Goal: Information Seeking & Learning: Understand process/instructions

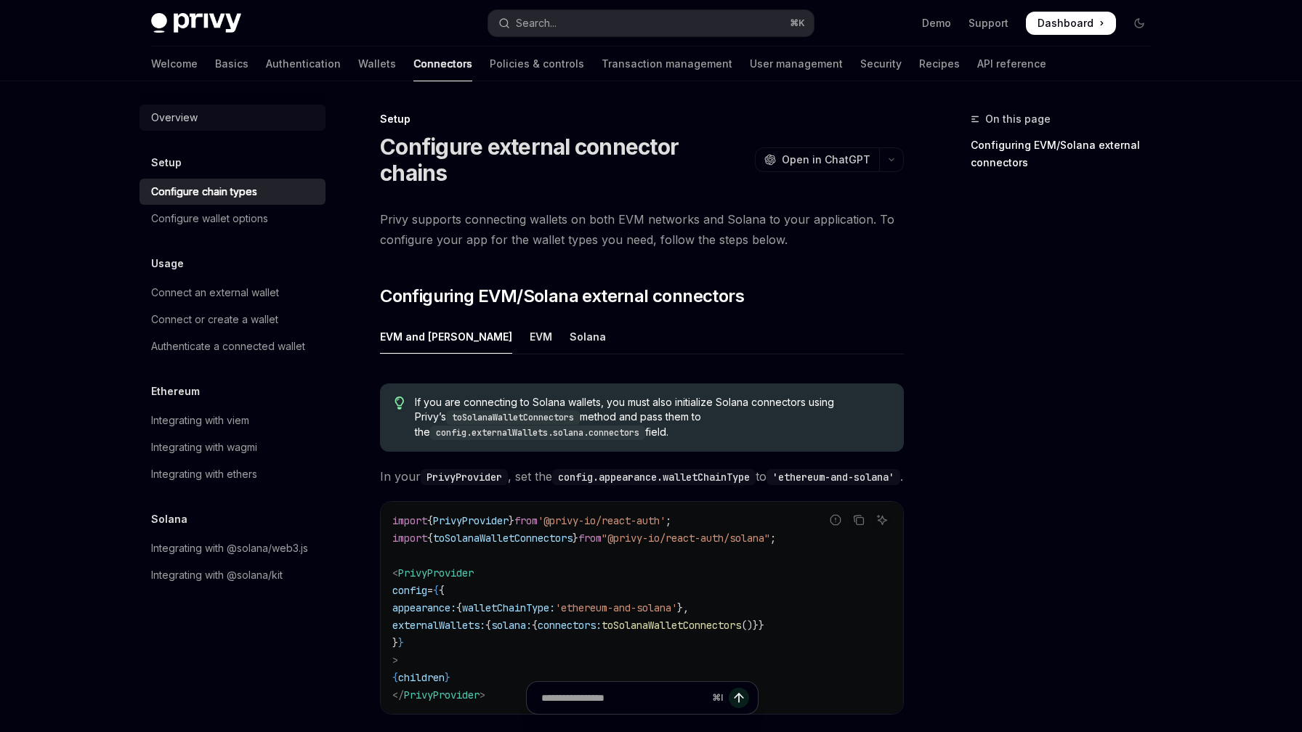
click at [179, 118] on div "Overview" at bounding box center [174, 117] width 47 height 17
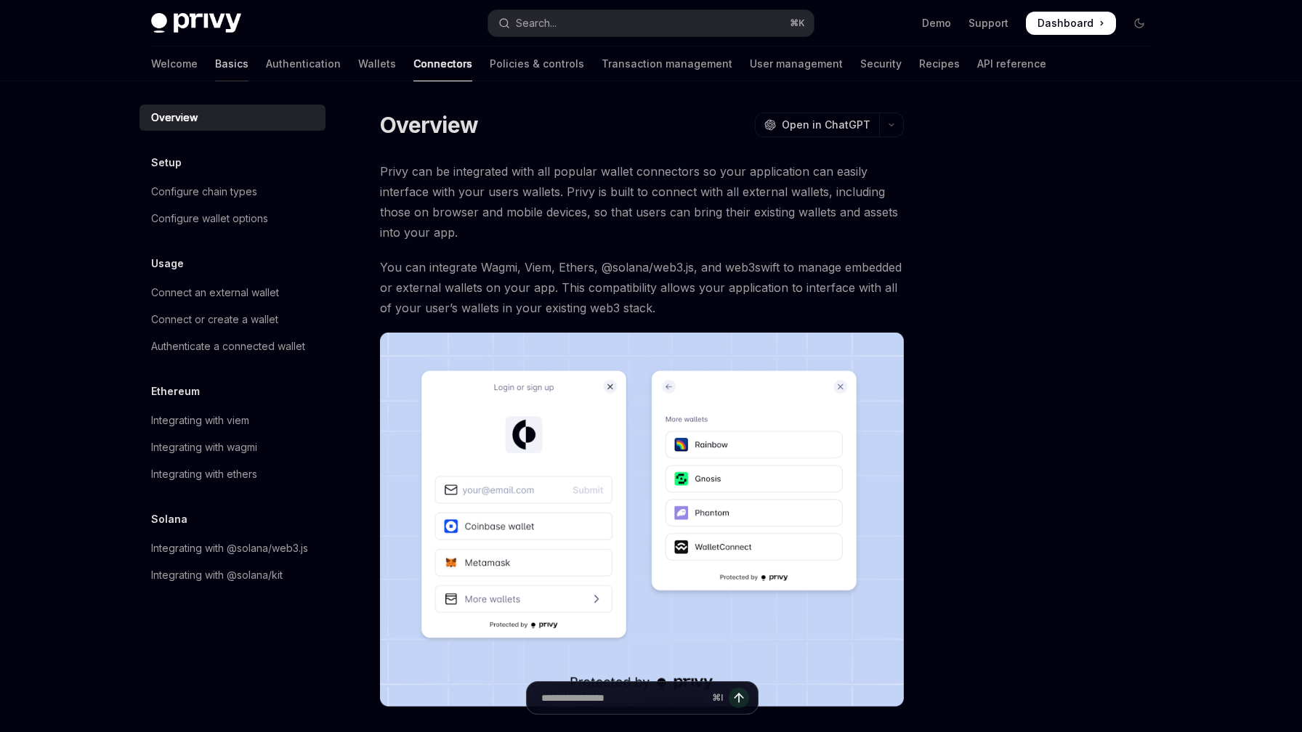
click at [215, 66] on link "Basics" at bounding box center [231, 64] width 33 height 35
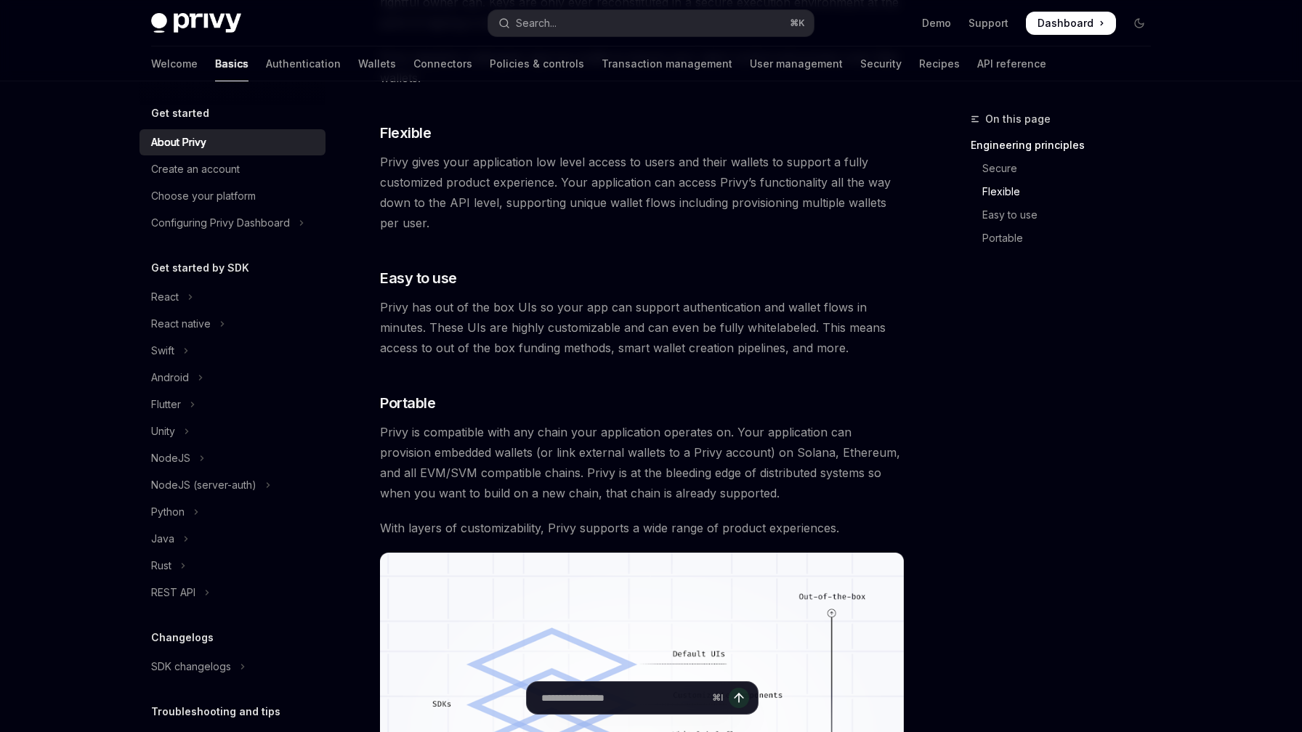
scroll to position [1179, 0]
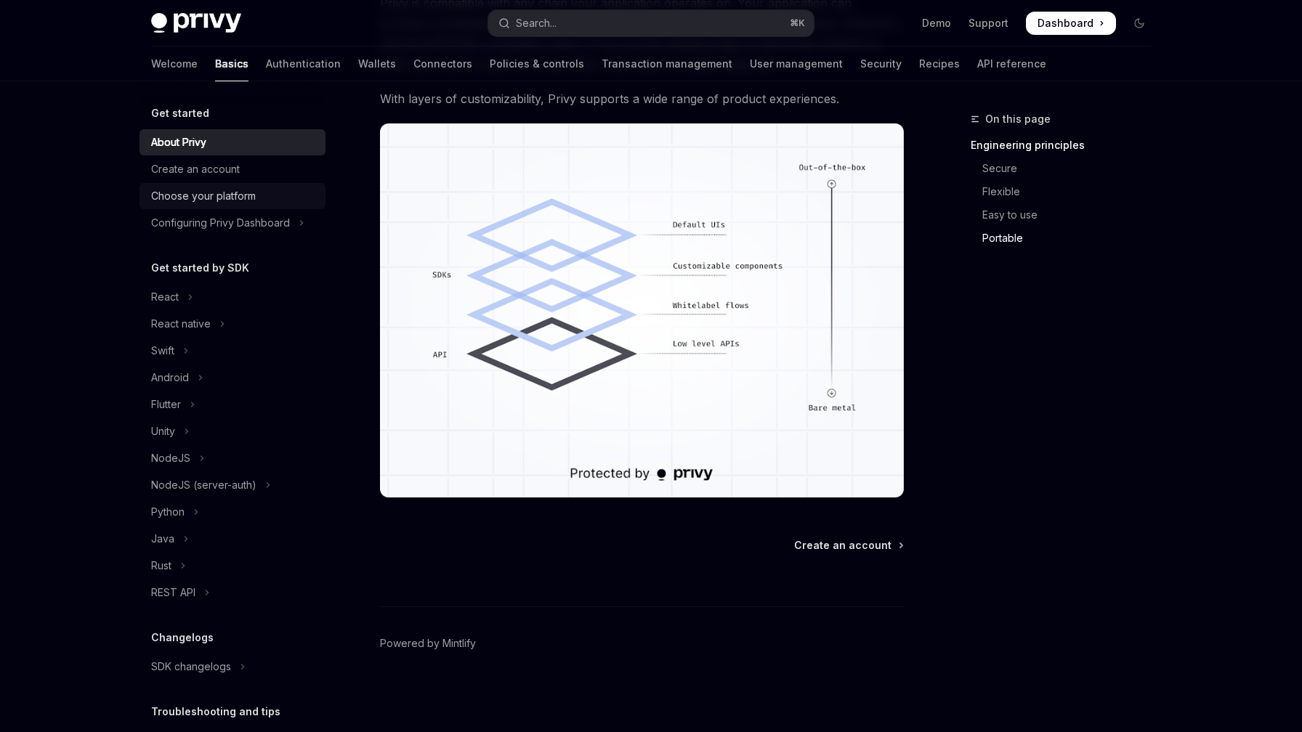
click at [185, 194] on div "Choose your platform" at bounding box center [203, 195] width 105 height 17
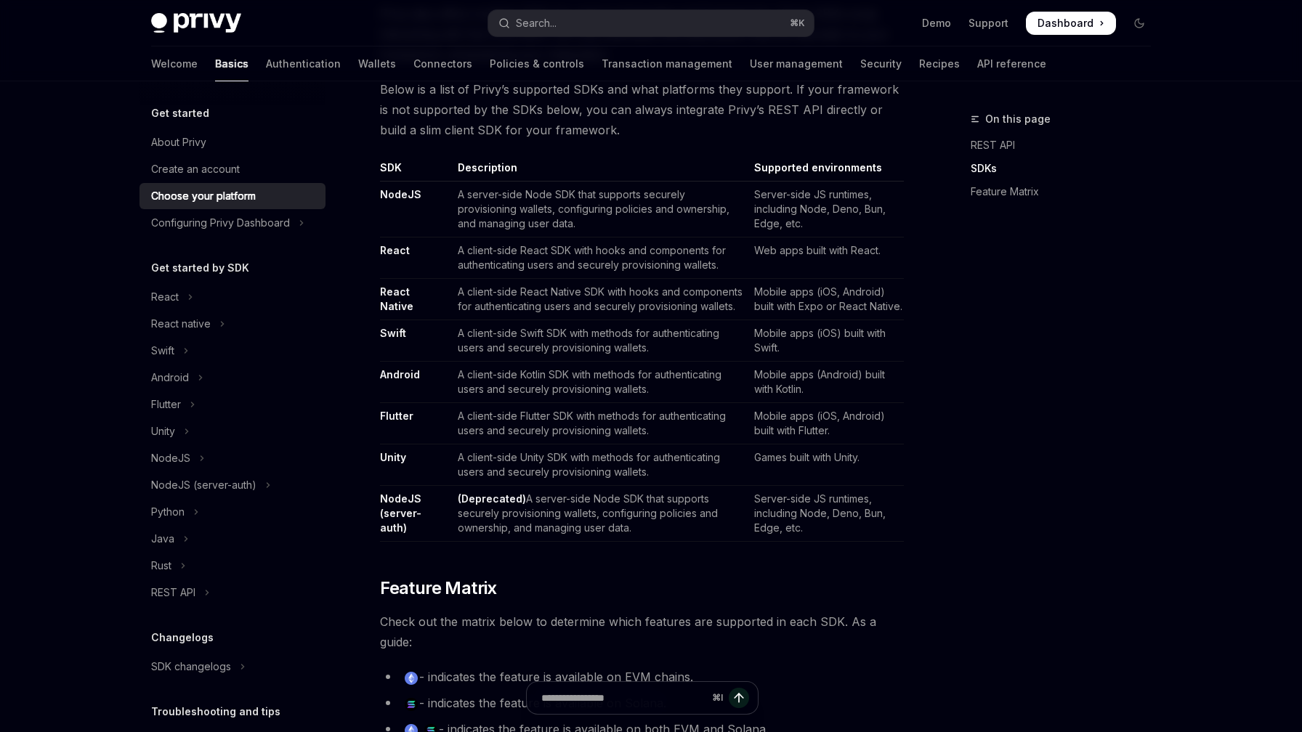
scroll to position [830, 0]
click at [398, 250] on link "React" at bounding box center [395, 252] width 30 height 13
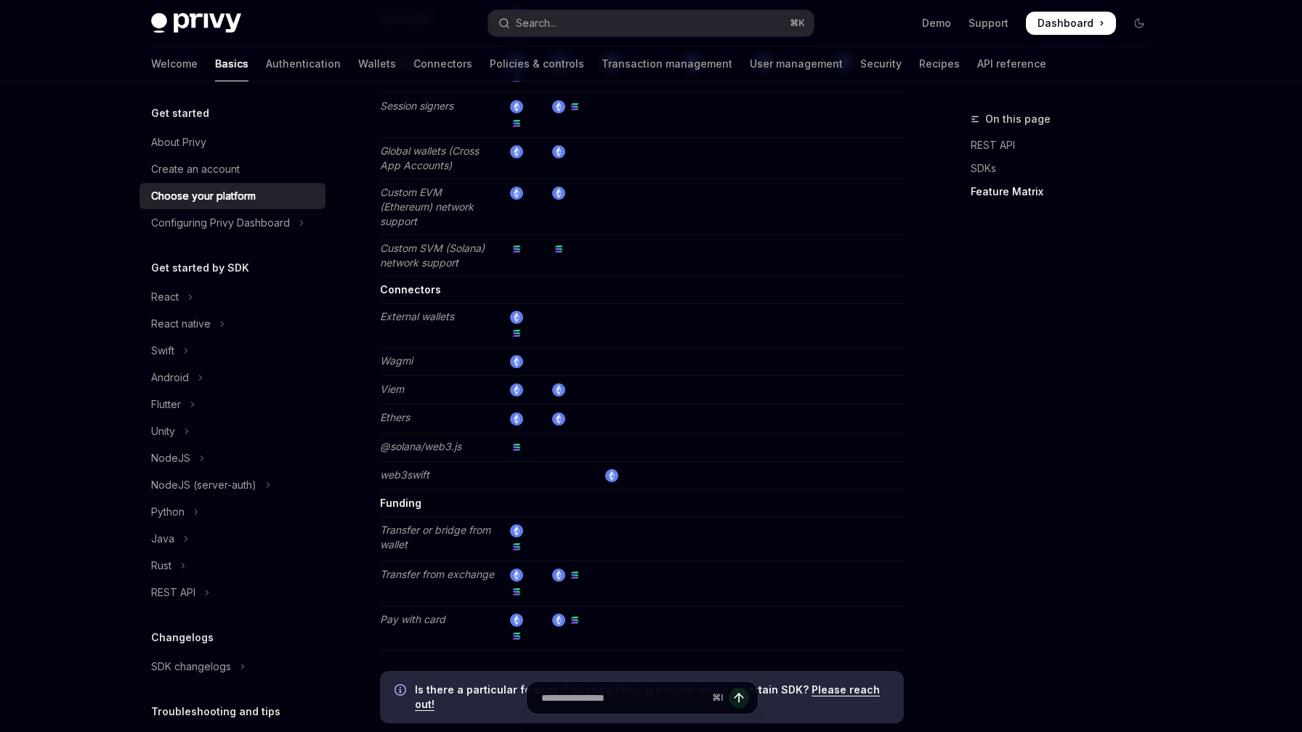
scroll to position [2542, 0]
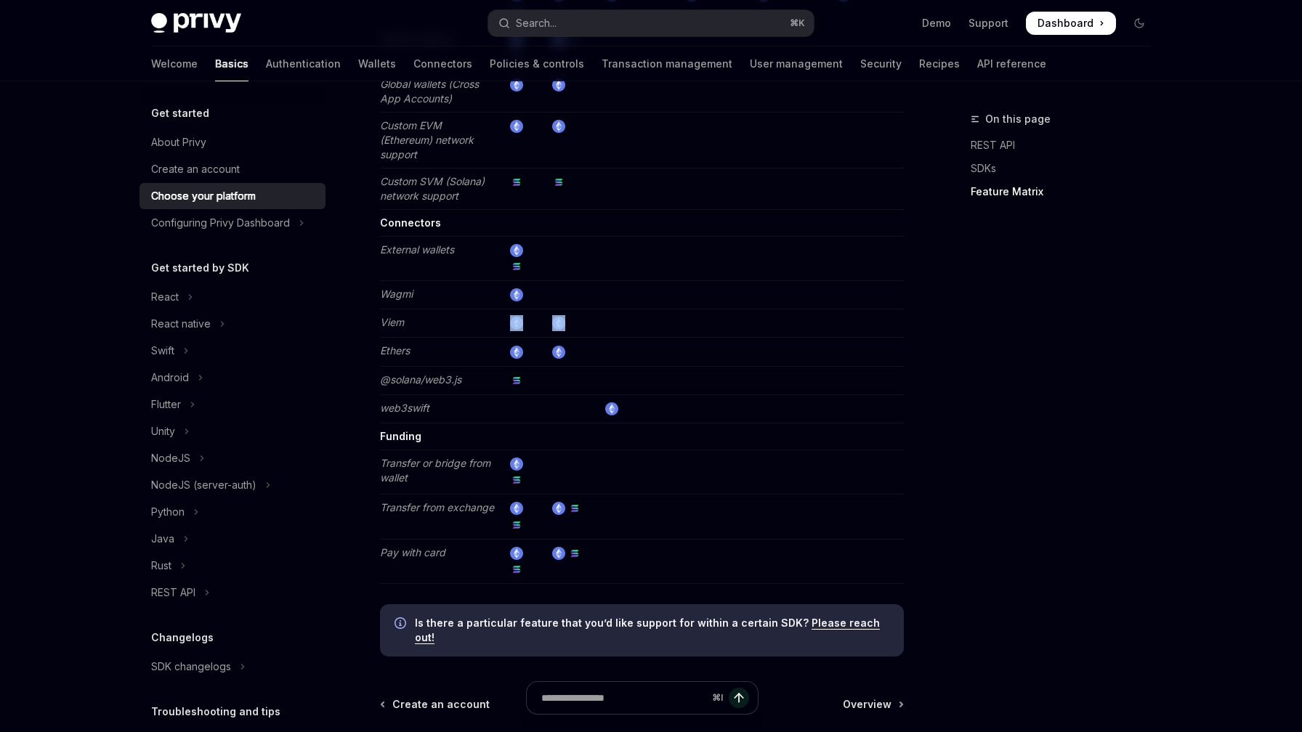
drag, startPoint x: 501, startPoint y: 302, endPoint x: 598, endPoint y: 303, distance: 97.4
click at [598, 310] on tr "Viem" at bounding box center [642, 324] width 524 height 28
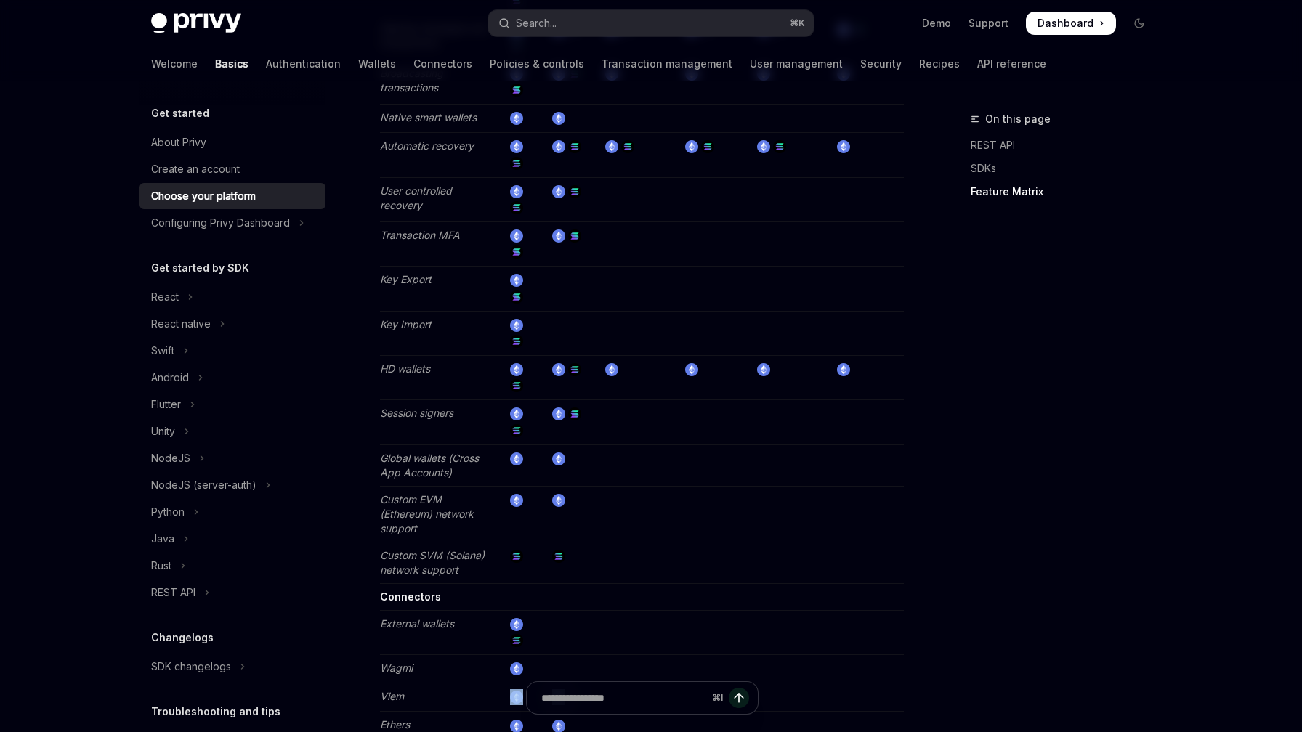
scroll to position [2255, 0]
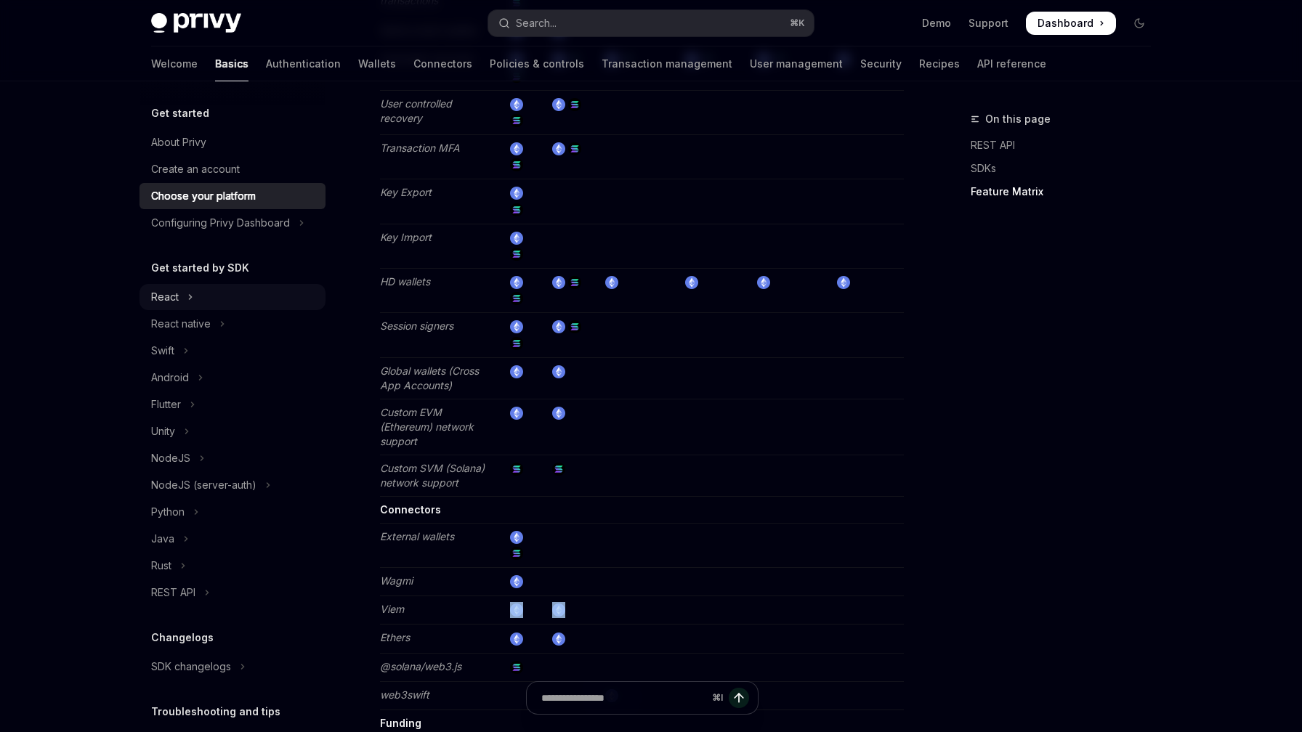
click at [169, 302] on div "React" at bounding box center [165, 296] width 28 height 17
type textarea "*"
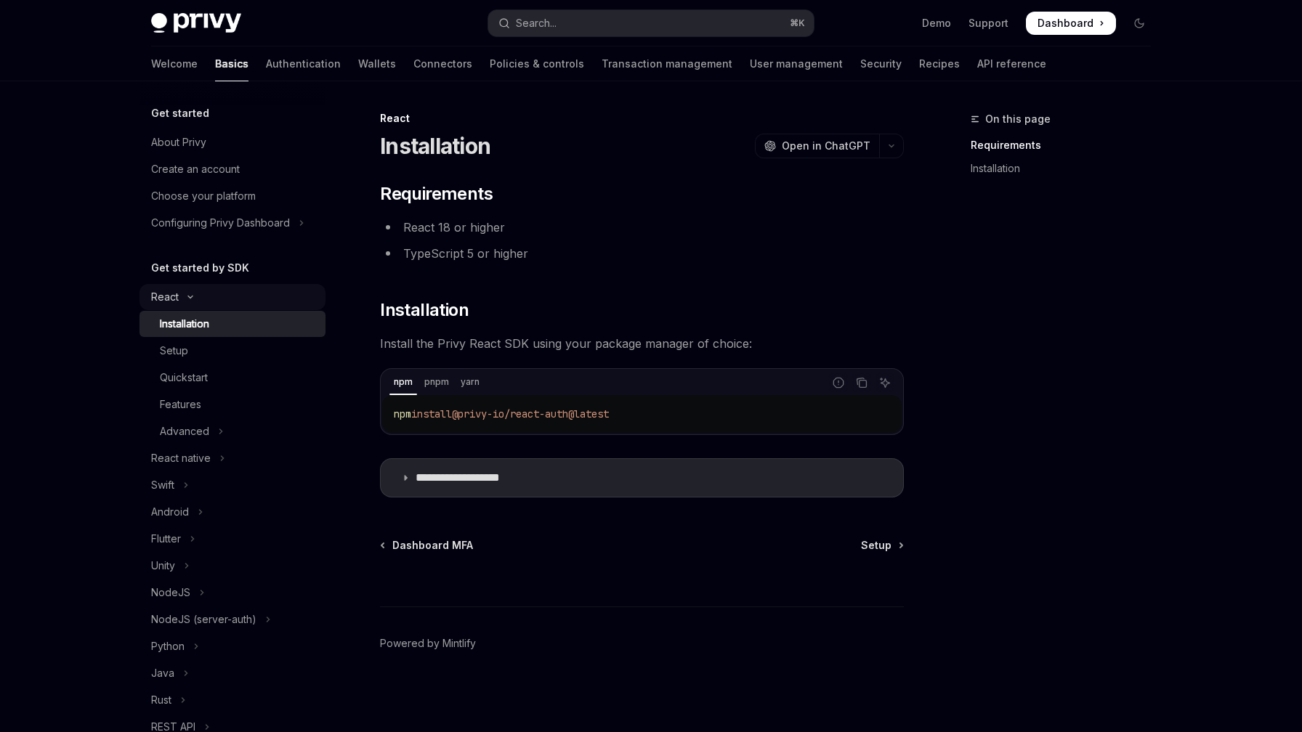
scroll to position [1, 0]
click at [647, 408] on code "npm install @privy-io/react-auth@latest" at bounding box center [642, 413] width 496 height 17
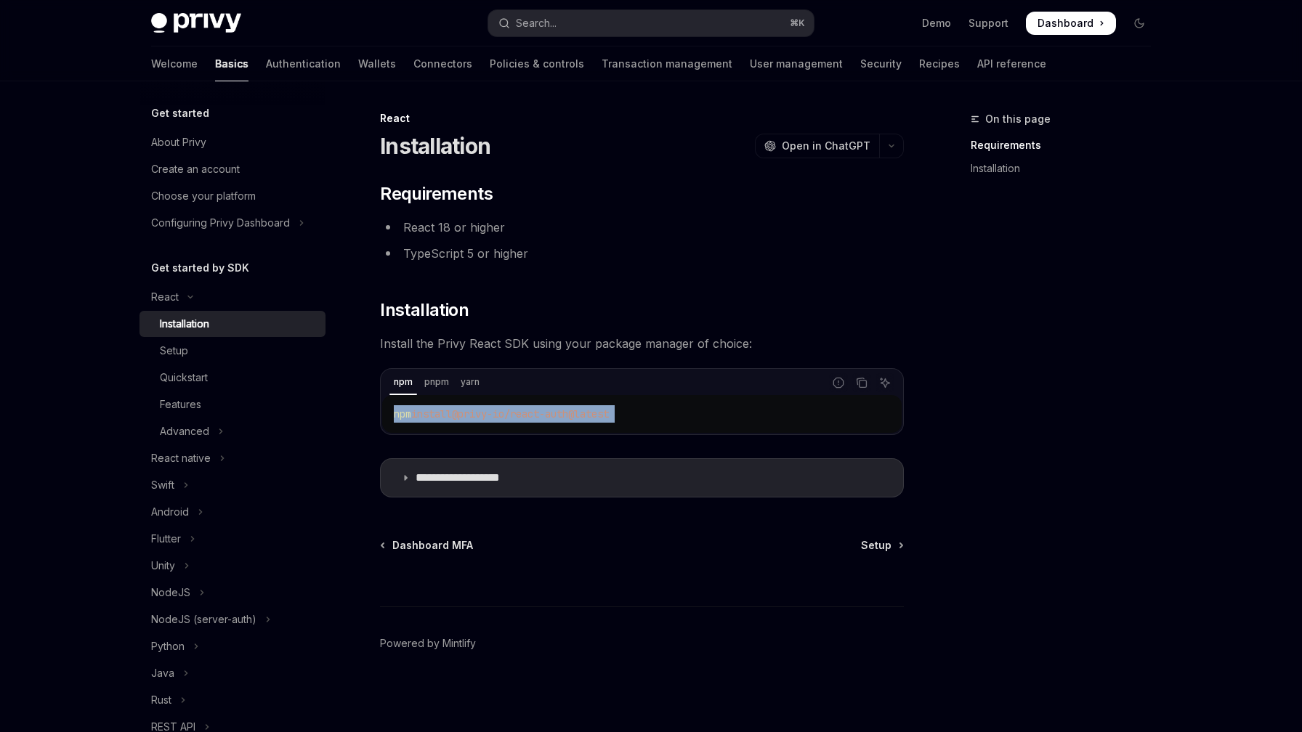
copy div "npm install @privy-io/react-auth@latest"
